Goal: Task Accomplishment & Management: Use online tool/utility

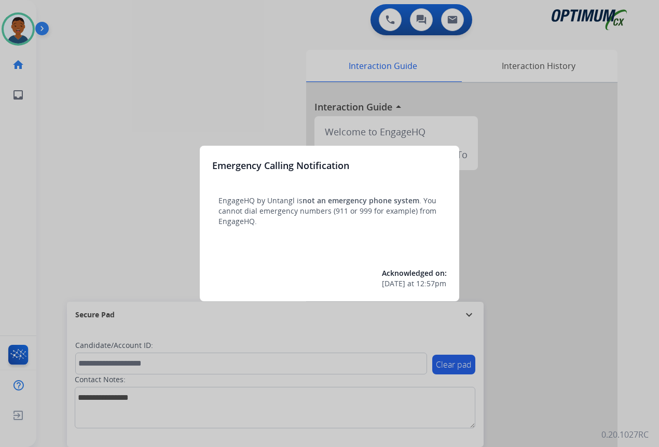
click at [535, 391] on div at bounding box center [329, 223] width 659 height 447
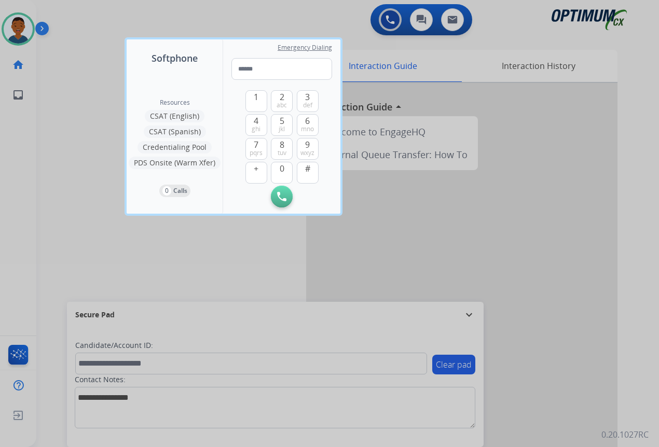
click at [535, 391] on div at bounding box center [329, 223] width 659 height 447
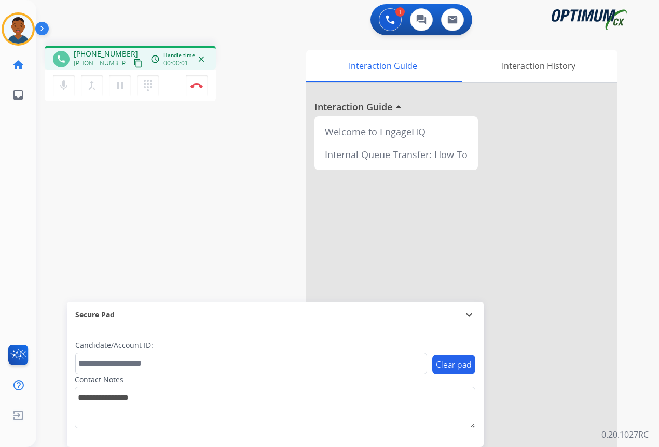
click at [133, 63] on mat-icon "content_copy" at bounding box center [137, 63] width 9 height 9
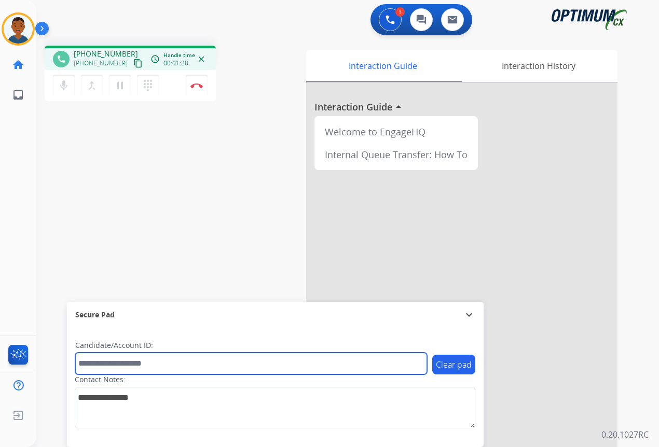
click at [106, 364] on input "text" at bounding box center [251, 364] width 352 height 22
paste input "*******"
type input "*******"
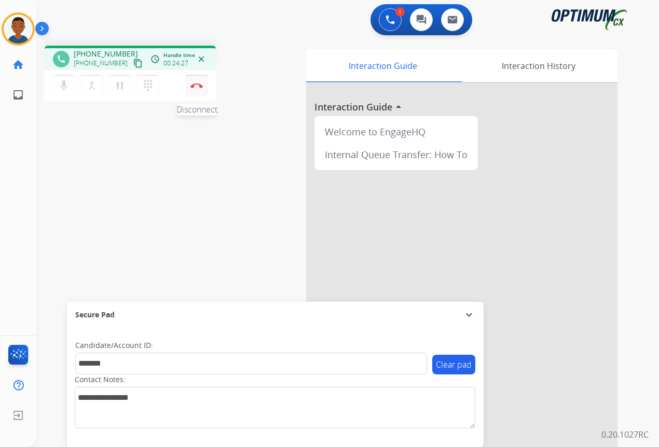
click at [198, 87] on img at bounding box center [196, 85] width 12 height 5
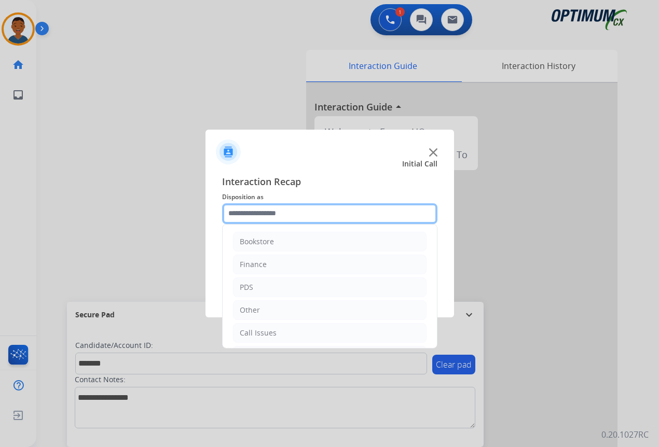
click at [248, 207] on input "text" at bounding box center [329, 213] width 215 height 21
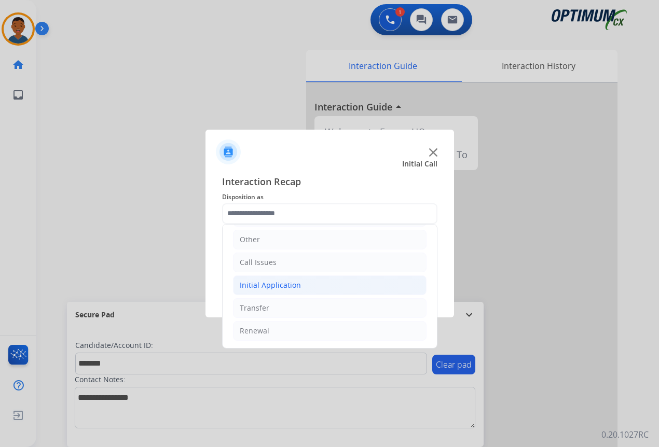
click at [247, 285] on div "Initial Application" at bounding box center [270, 285] width 61 height 10
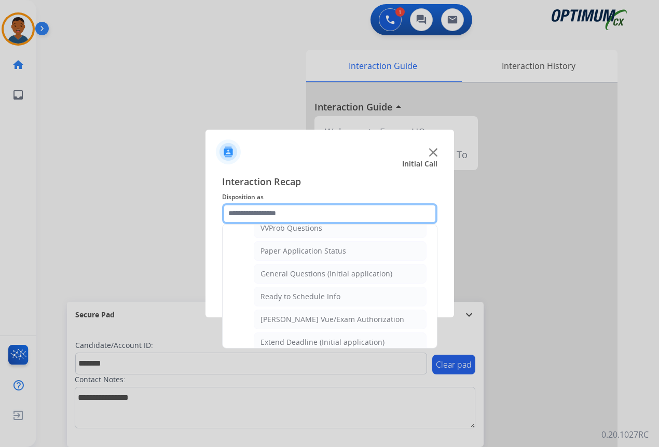
scroll to position [590, 0]
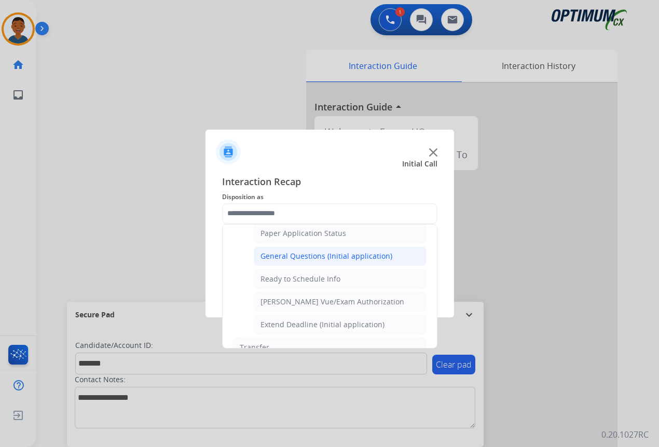
click at [275, 254] on div "General Questions (Initial application)" at bounding box center [327, 256] width 132 height 10
type input "**********"
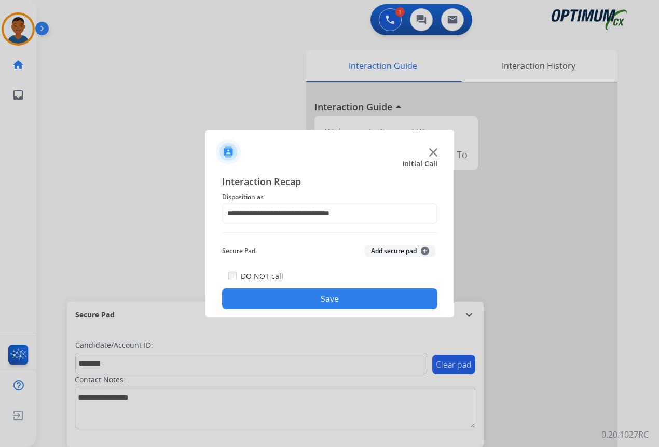
click at [376, 250] on button "Add secure pad +" at bounding box center [400, 251] width 71 height 12
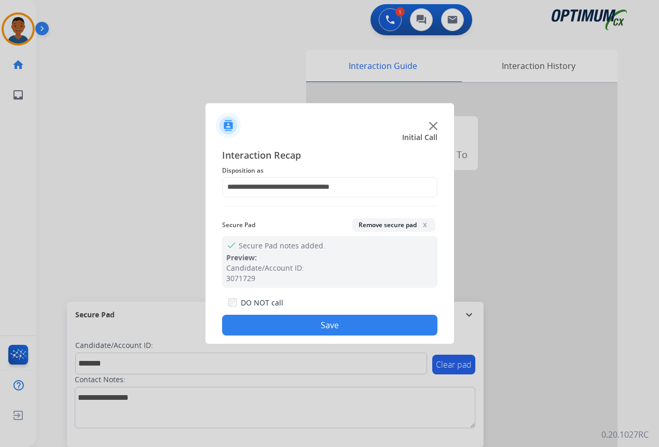
click at [358, 325] on button "Save" at bounding box center [329, 325] width 215 height 21
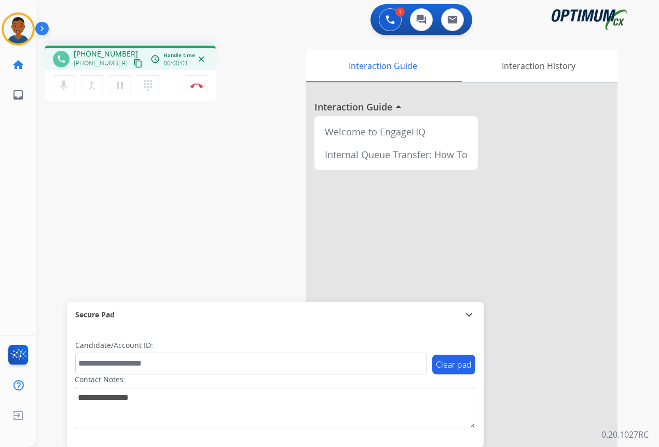
click at [133, 64] on mat-icon "content_copy" at bounding box center [137, 63] width 9 height 9
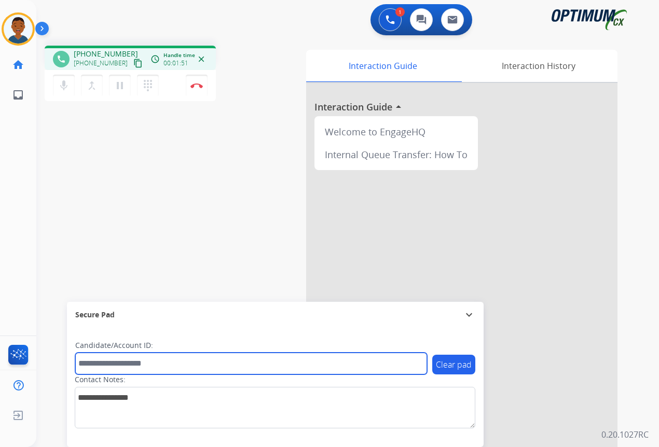
click at [115, 366] on input "text" at bounding box center [251, 364] width 352 height 22
paste input "*******"
type input "*******"
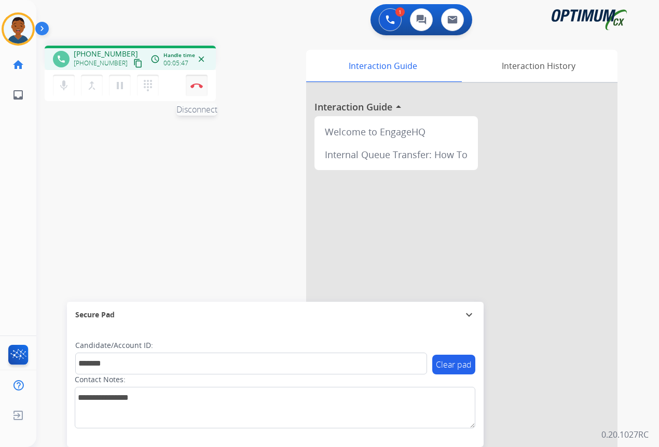
click at [196, 89] on button "Disconnect" at bounding box center [197, 86] width 22 height 22
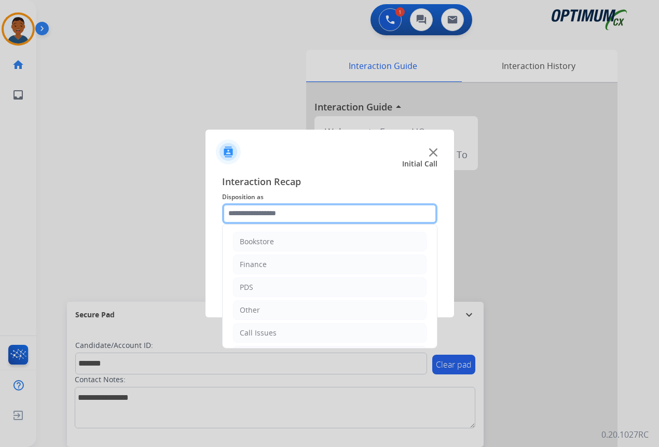
click at [249, 213] on input "text" at bounding box center [329, 213] width 215 height 21
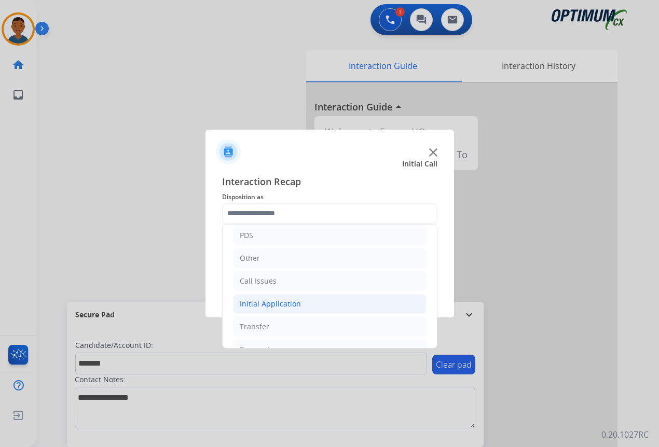
click at [253, 302] on div "Initial Application" at bounding box center [270, 304] width 61 height 10
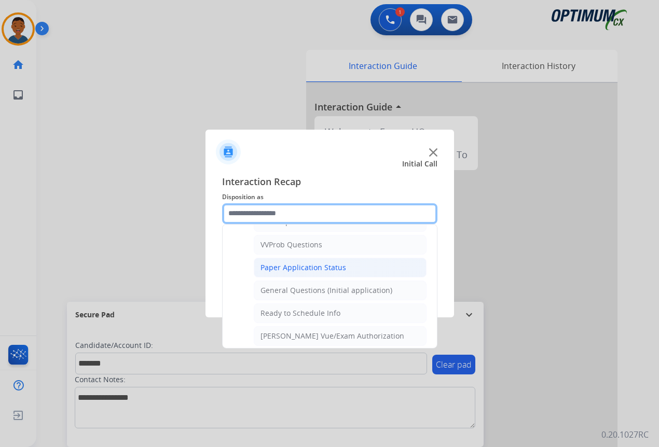
scroll to position [571, 0]
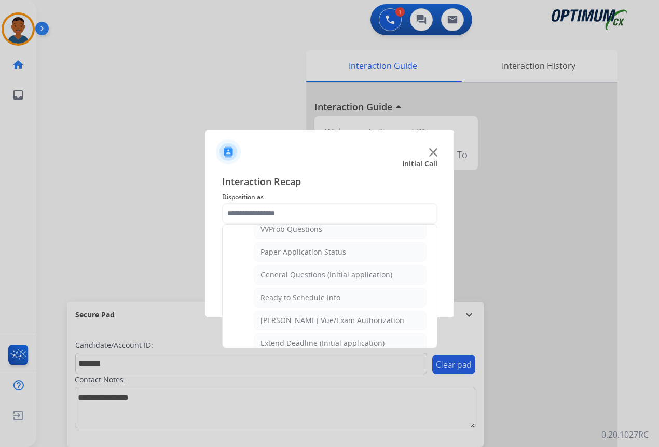
click at [292, 273] on div "General Questions (Initial application)" at bounding box center [327, 275] width 132 height 10
type input "**********"
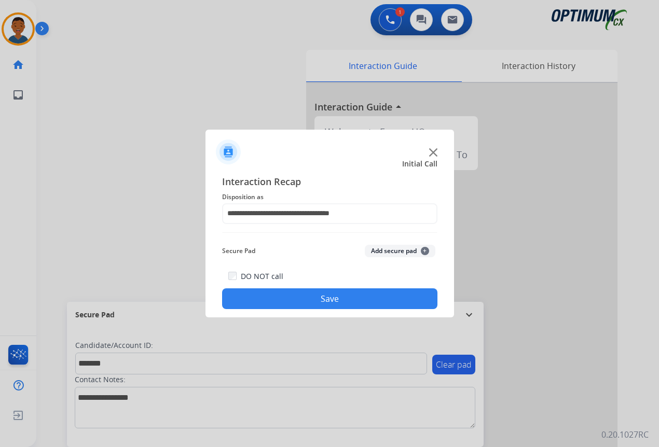
click at [376, 249] on button "Add secure pad +" at bounding box center [400, 251] width 71 height 12
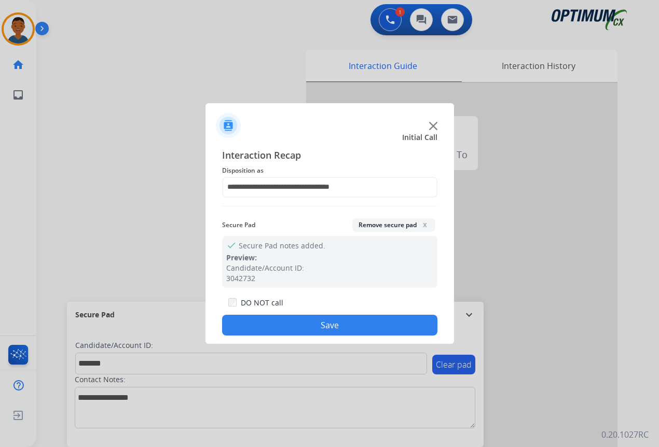
click at [371, 321] on button "Save" at bounding box center [329, 325] width 215 height 21
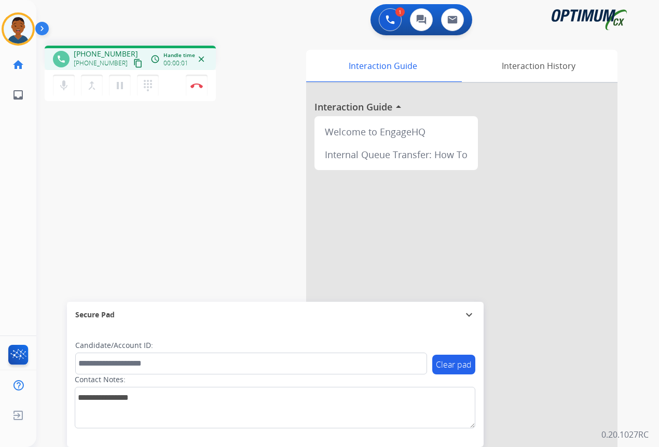
click at [133, 63] on mat-icon "content_copy" at bounding box center [137, 63] width 9 height 9
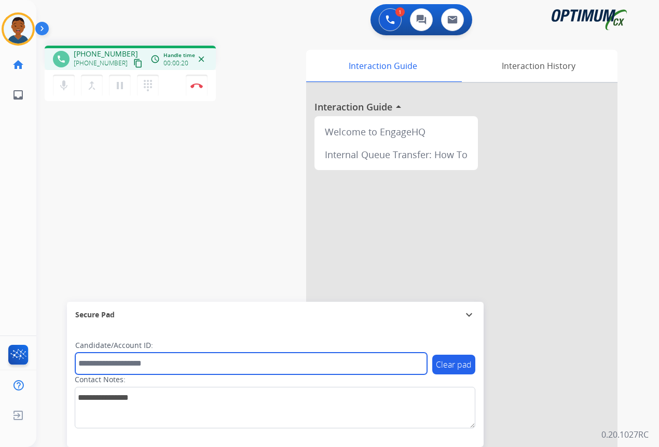
click at [106, 364] on input "text" at bounding box center [251, 364] width 352 height 22
paste input "*********"
type input "*********"
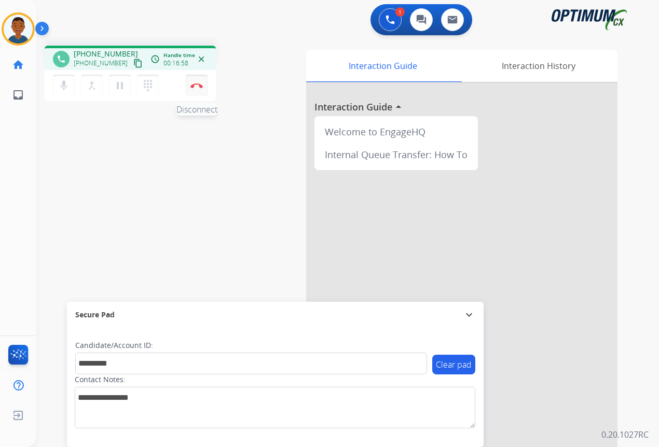
click at [198, 87] on img at bounding box center [196, 85] width 12 height 5
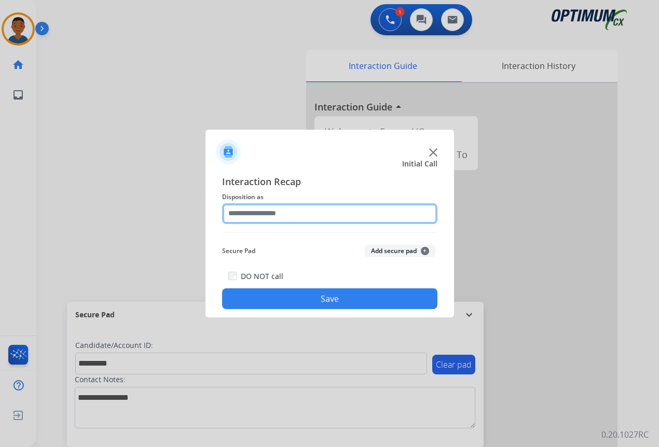
click at [235, 214] on input "text" at bounding box center [329, 213] width 215 height 21
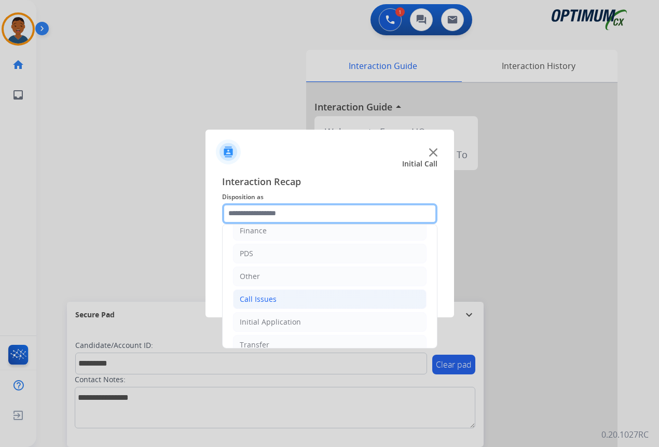
scroll to position [52, 0]
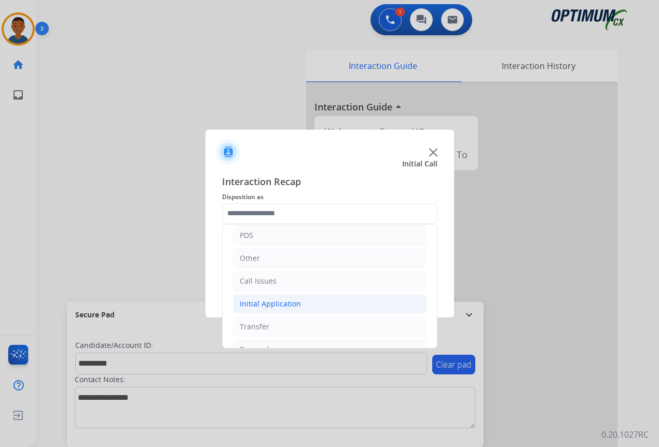
click at [251, 303] on div "Initial Application" at bounding box center [270, 304] width 61 height 10
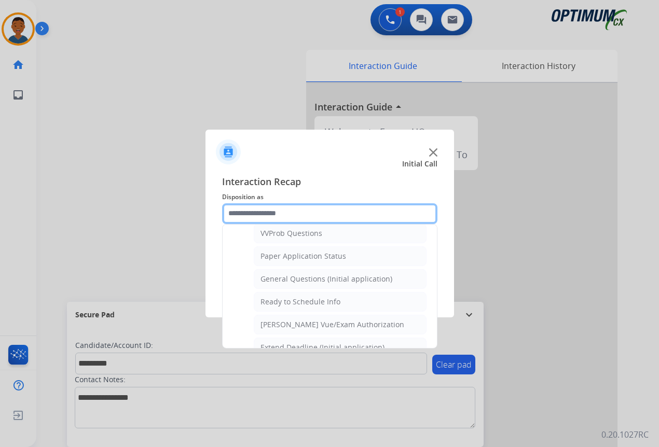
scroll to position [571, 0]
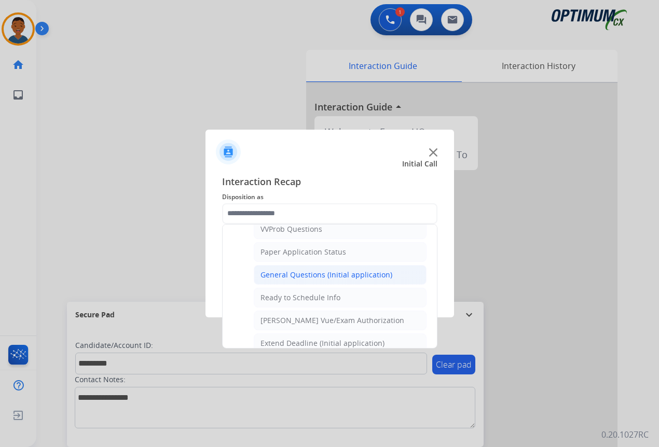
click at [283, 273] on div "General Questions (Initial application)" at bounding box center [327, 275] width 132 height 10
type input "**********"
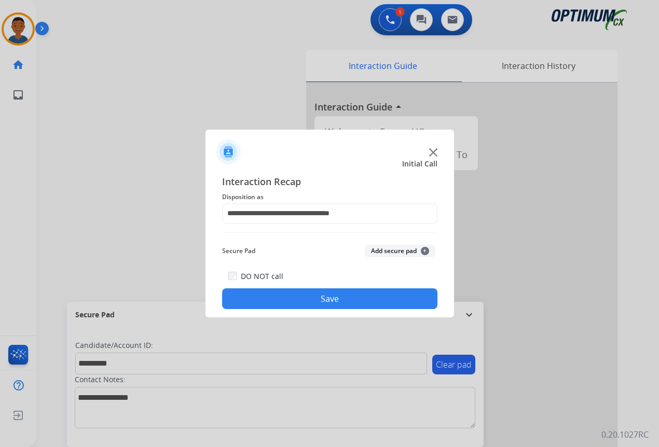
click at [377, 252] on button "Add secure pad +" at bounding box center [400, 251] width 71 height 12
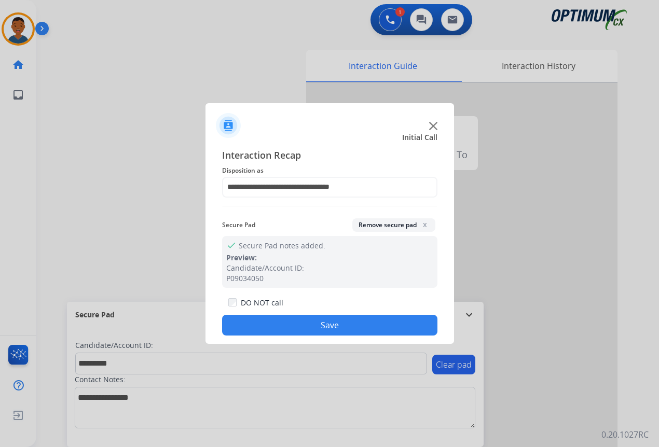
click at [341, 321] on button "Save" at bounding box center [329, 325] width 215 height 21
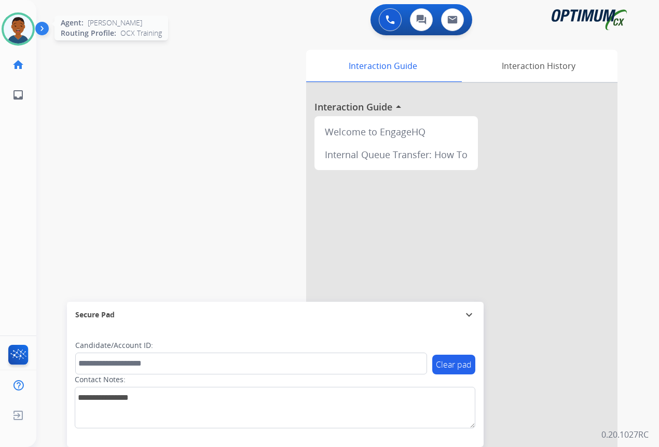
click at [18, 35] on img at bounding box center [18, 29] width 29 height 29
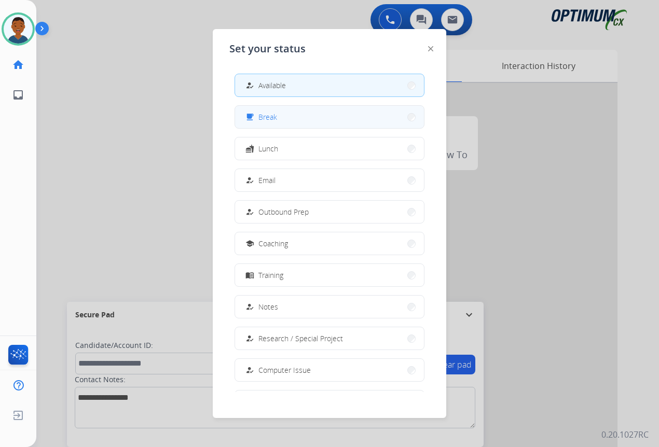
click at [279, 114] on button "free_breakfast Break" at bounding box center [329, 117] width 189 height 22
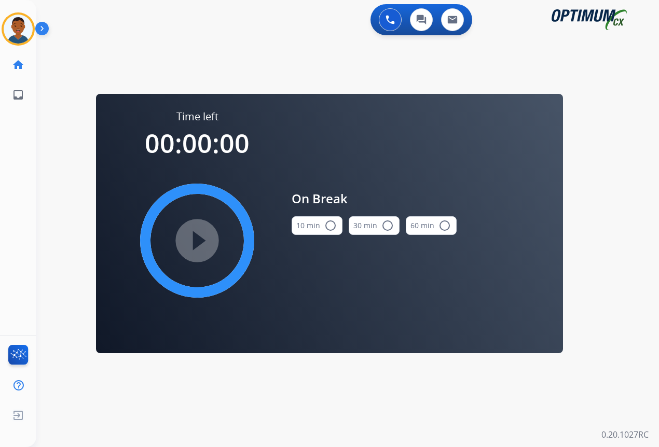
click at [330, 225] on mat-icon "radio_button_unchecked" at bounding box center [330, 226] width 12 height 12
click at [197, 242] on mat-icon "play_circle_filled" at bounding box center [197, 241] width 12 height 12
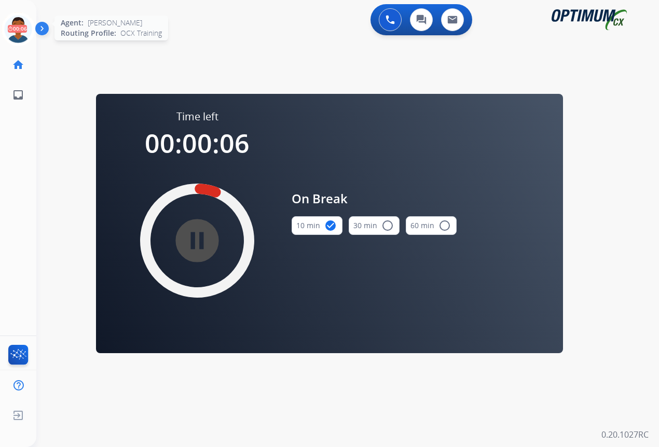
click at [20, 25] on icon at bounding box center [19, 29] width 34 height 34
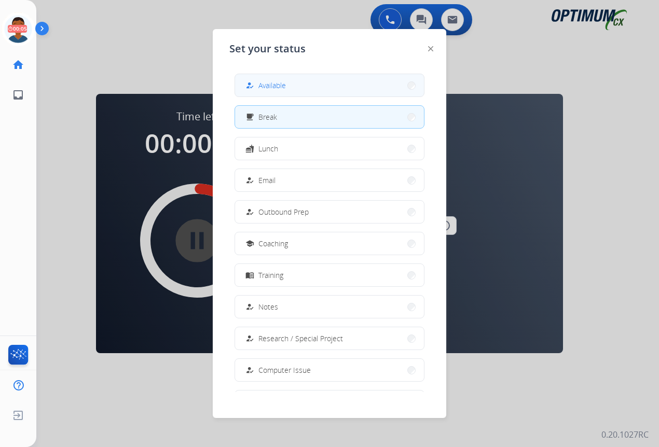
click at [302, 87] on button "how_to_reg Available" at bounding box center [329, 85] width 189 height 22
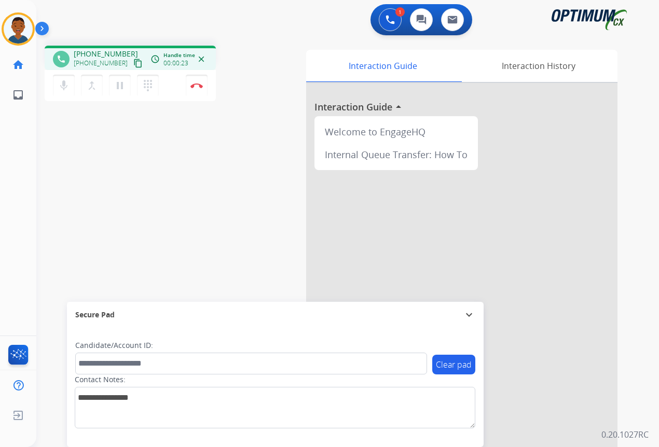
click at [133, 61] on mat-icon "content_copy" at bounding box center [137, 63] width 9 height 9
click at [195, 87] on img at bounding box center [196, 85] width 12 height 5
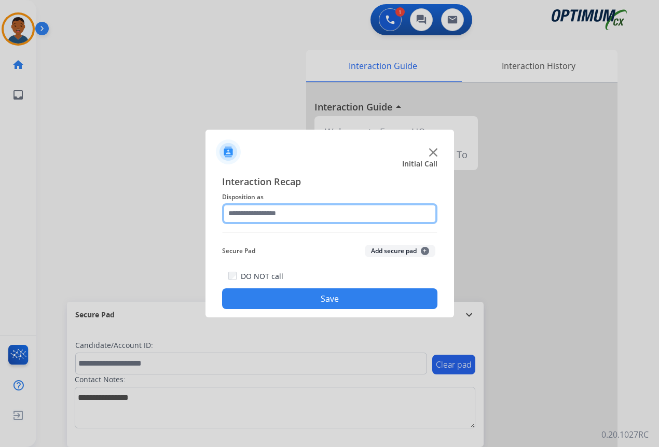
click at [239, 215] on input "text" at bounding box center [329, 213] width 215 height 21
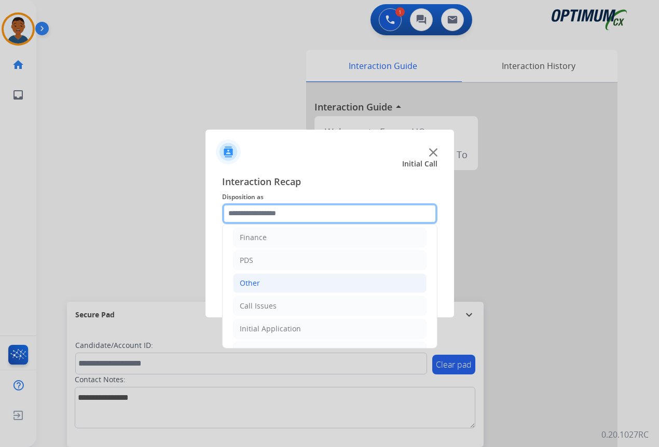
scroll to position [71, 0]
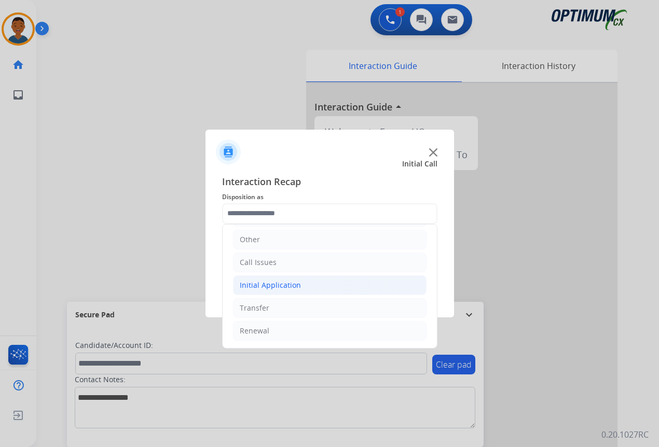
click at [258, 286] on div "Initial Application" at bounding box center [270, 285] width 61 height 10
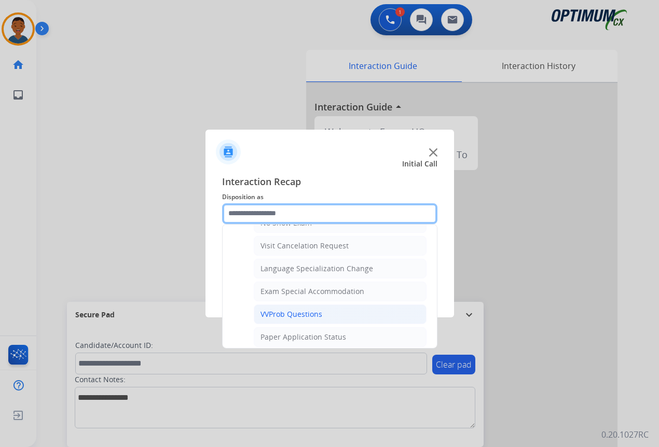
scroll to position [538, 0]
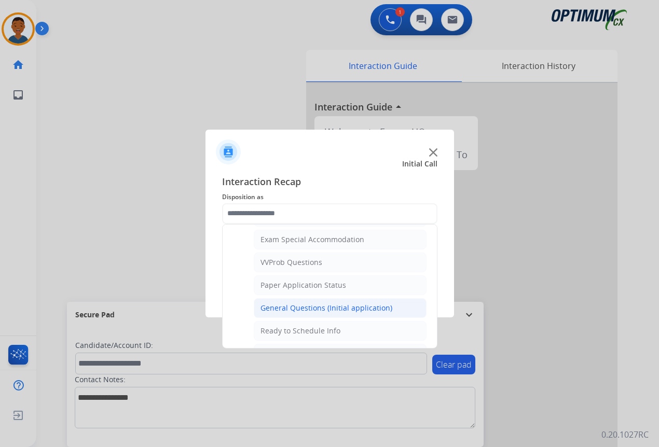
click at [273, 309] on div "General Questions (Initial application)" at bounding box center [327, 308] width 132 height 10
type input "**********"
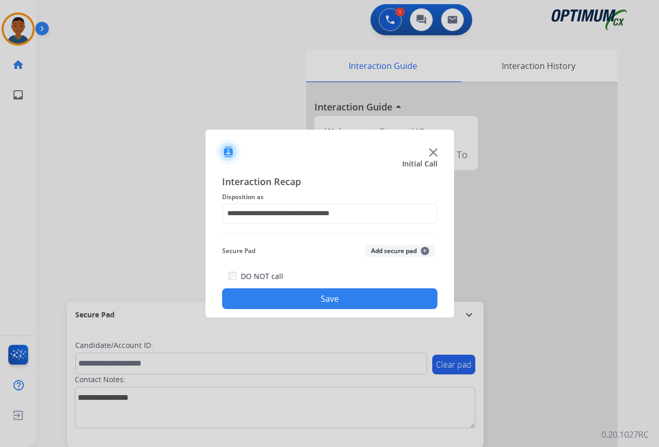
click at [302, 301] on button "Save" at bounding box center [329, 299] width 215 height 21
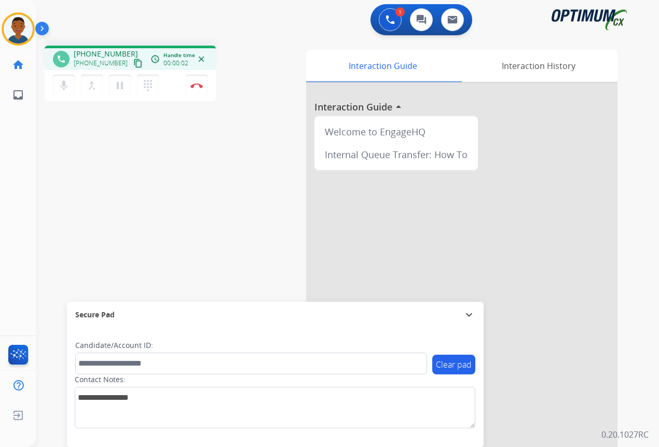
click at [133, 63] on mat-icon "content_copy" at bounding box center [137, 63] width 9 height 9
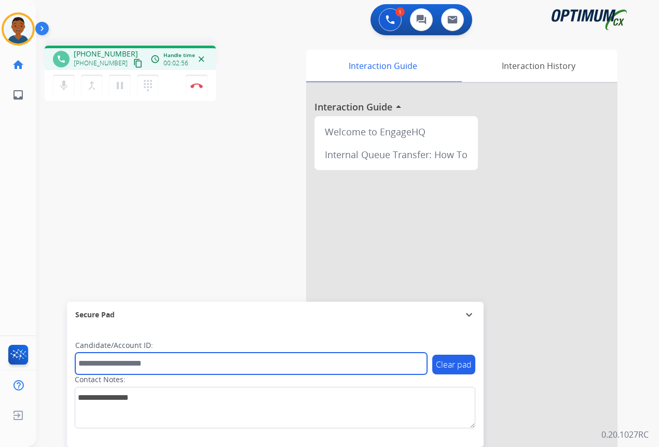
click at [102, 356] on input "text" at bounding box center [251, 364] width 352 height 22
paste input "*******"
type input "*******"
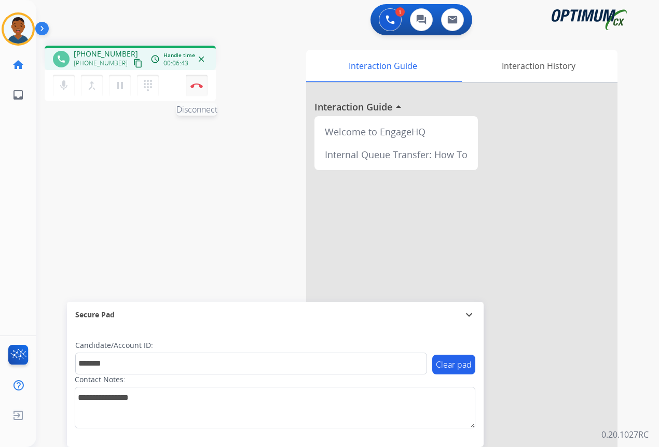
click at [196, 92] on button "Disconnect" at bounding box center [197, 86] width 22 height 22
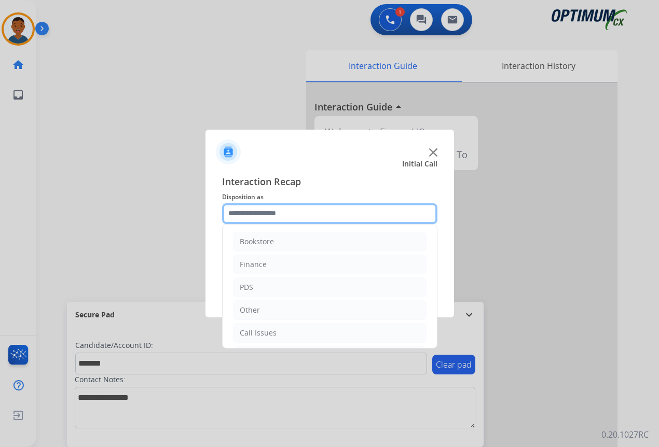
click at [245, 214] on input "text" at bounding box center [329, 213] width 215 height 21
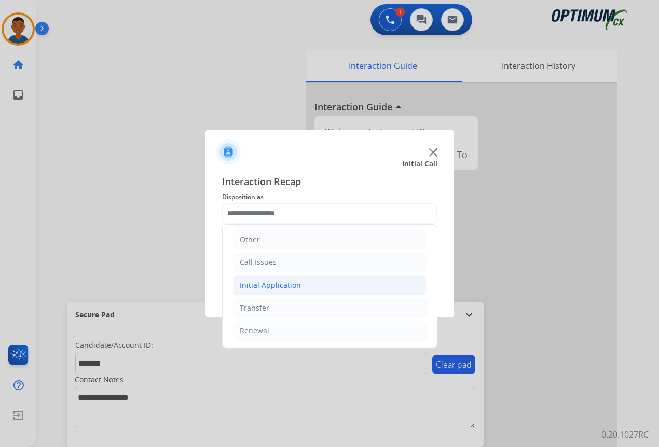
click at [250, 281] on div "Initial Application" at bounding box center [270, 285] width 61 height 10
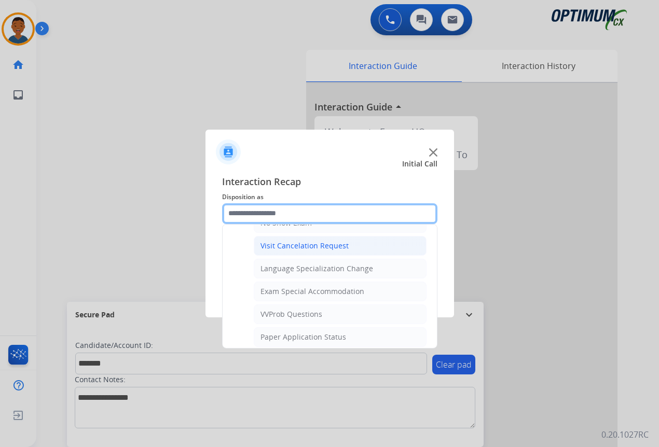
scroll to position [538, 0]
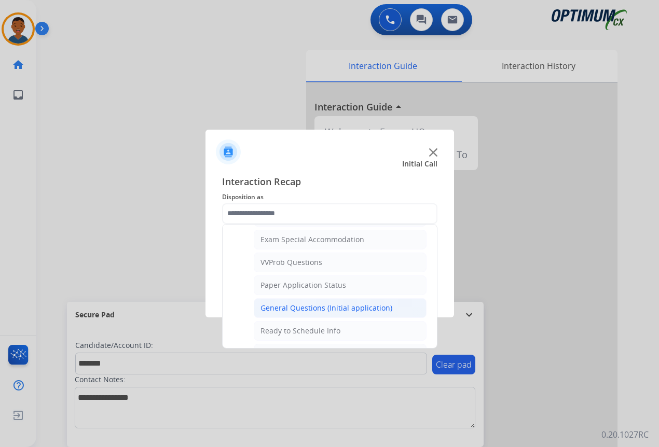
click at [275, 307] on div "General Questions (Initial application)" at bounding box center [327, 308] width 132 height 10
type input "**********"
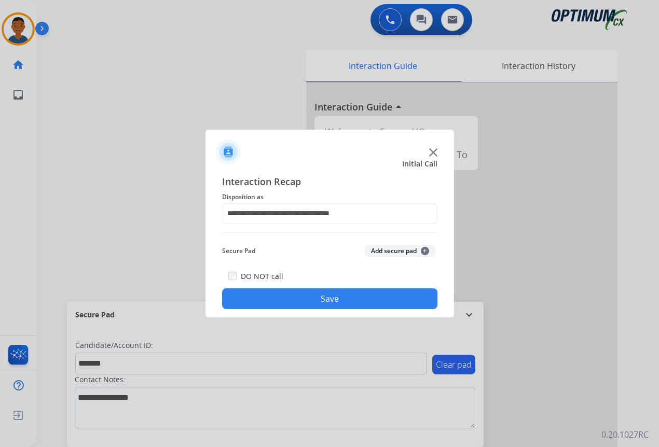
click at [376, 253] on button "Add secure pad +" at bounding box center [400, 251] width 71 height 12
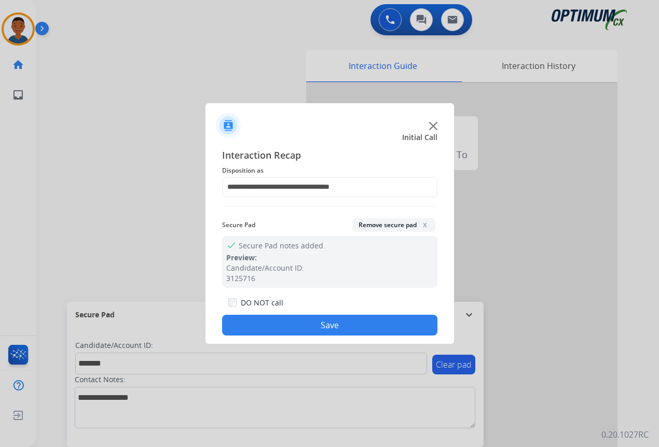
click at [367, 320] on button "Save" at bounding box center [329, 325] width 215 height 21
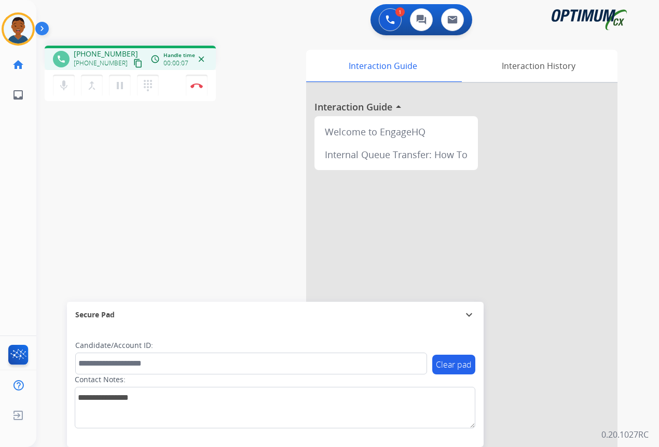
click at [133, 63] on mat-icon "content_copy" at bounding box center [137, 63] width 9 height 9
click at [195, 84] on img at bounding box center [196, 85] width 12 height 5
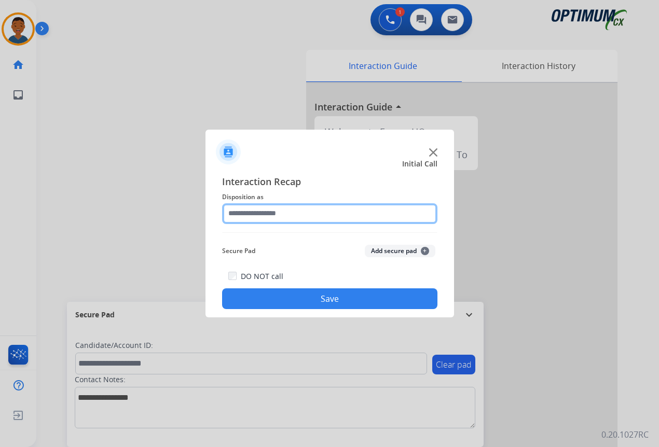
click at [245, 211] on input "text" at bounding box center [329, 213] width 215 height 21
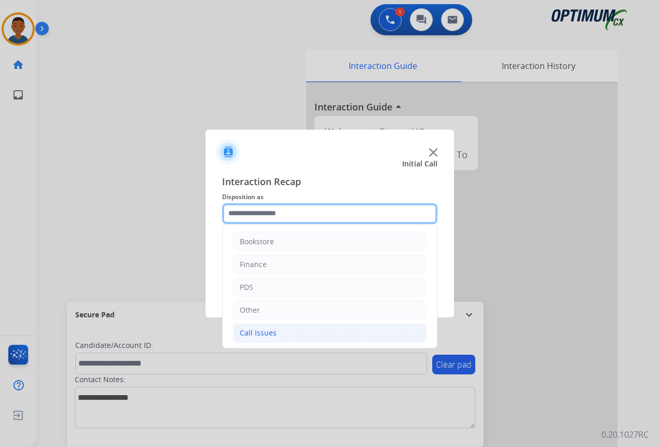
scroll to position [71, 0]
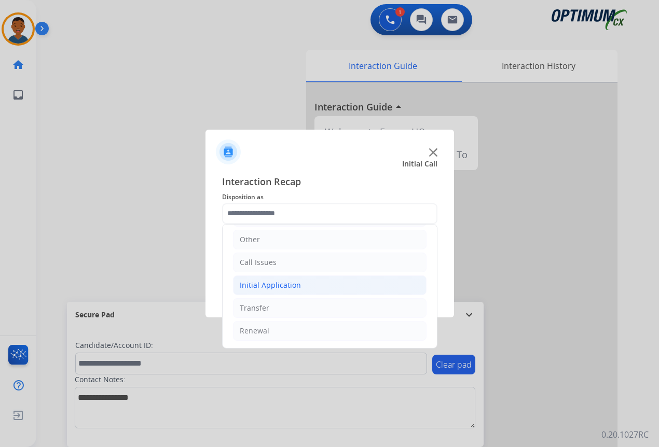
click at [261, 284] on div "Initial Application" at bounding box center [270, 285] width 61 height 10
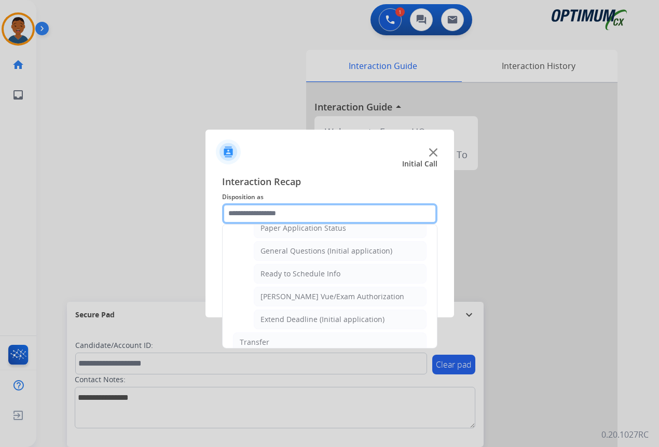
scroll to position [577, 0]
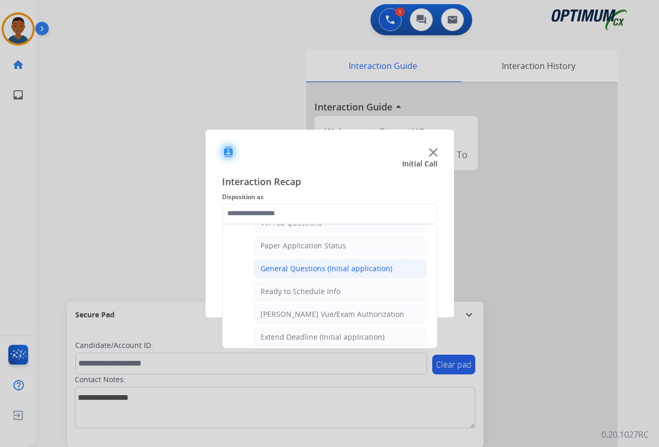
click at [281, 270] on div "General Questions (Initial application)" at bounding box center [327, 269] width 132 height 10
type input "**********"
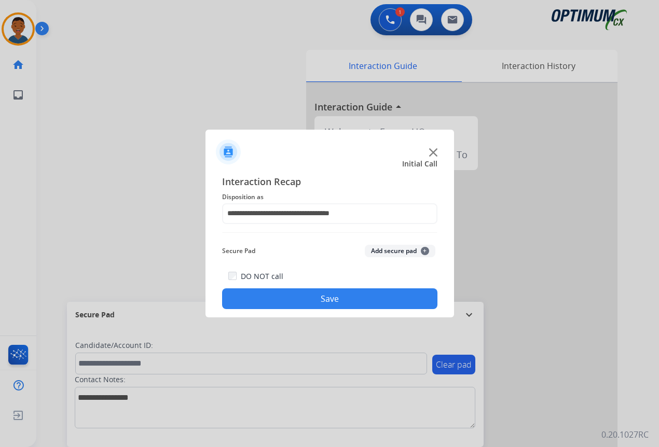
click at [290, 299] on button "Save" at bounding box center [329, 299] width 215 height 21
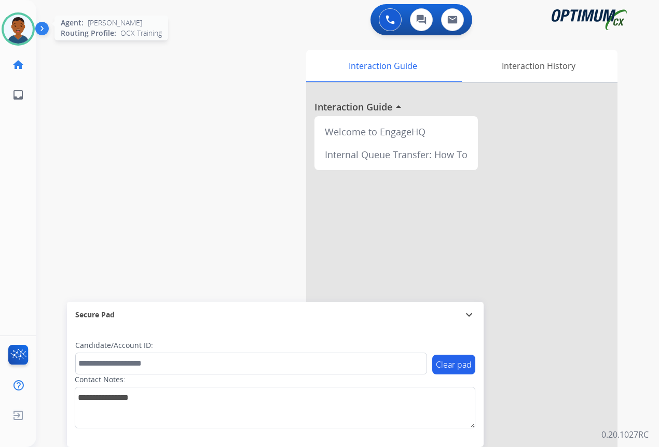
click at [19, 33] on img at bounding box center [18, 29] width 29 height 29
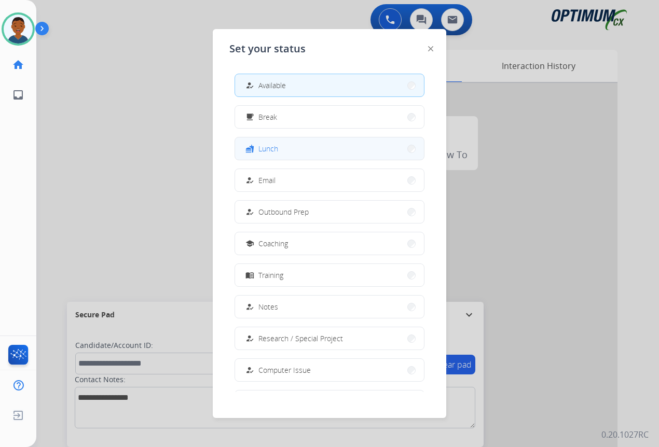
click at [280, 146] on button "fastfood Lunch" at bounding box center [329, 149] width 189 height 22
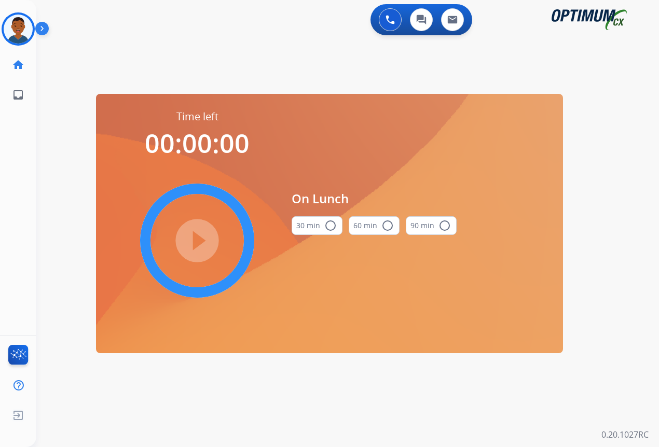
click at [333, 224] on mat-icon "radio_button_unchecked" at bounding box center [330, 226] width 12 height 12
click at [196, 239] on mat-icon "play_circle_filled" at bounding box center [197, 241] width 12 height 12
